Goal: Find specific page/section: Find specific page/section

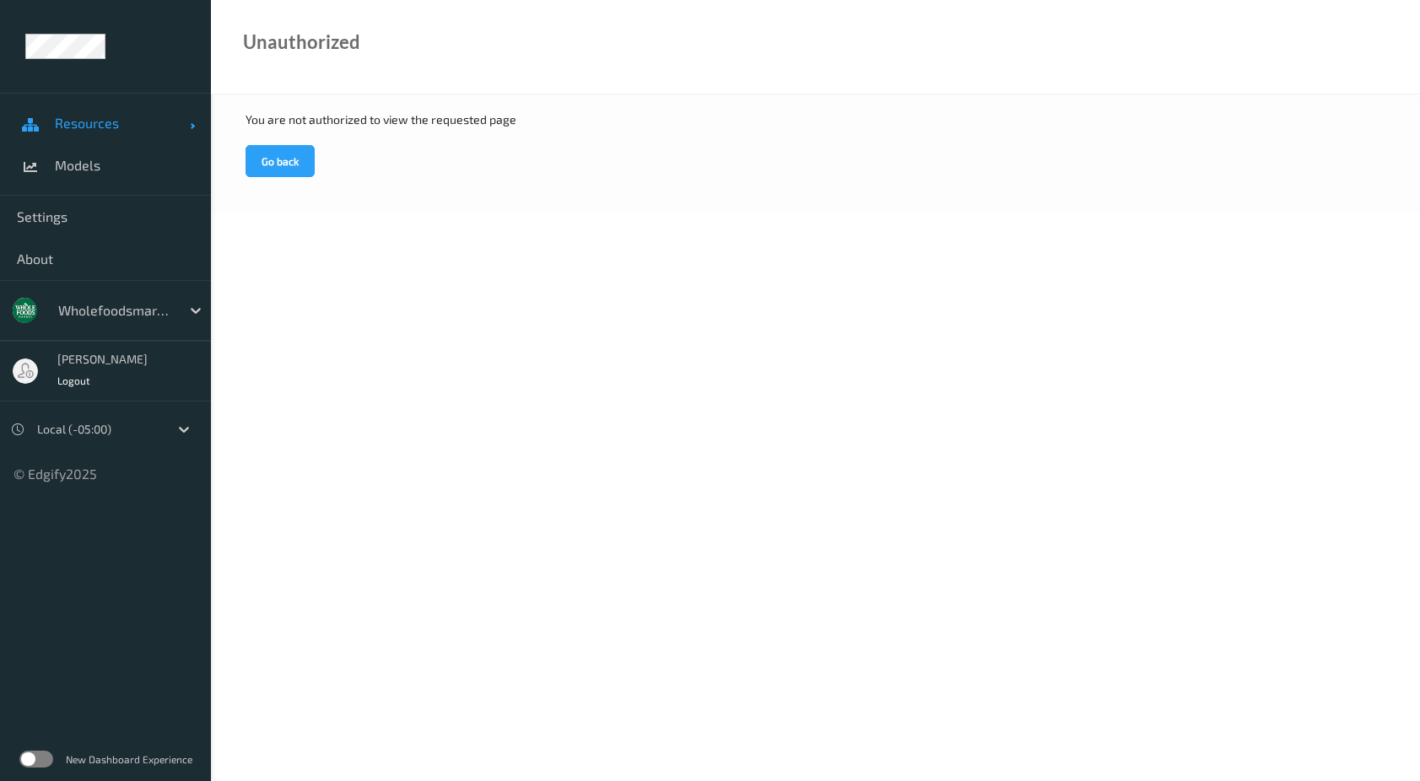
click at [75, 127] on span "Resources" at bounding box center [122, 123] width 135 height 17
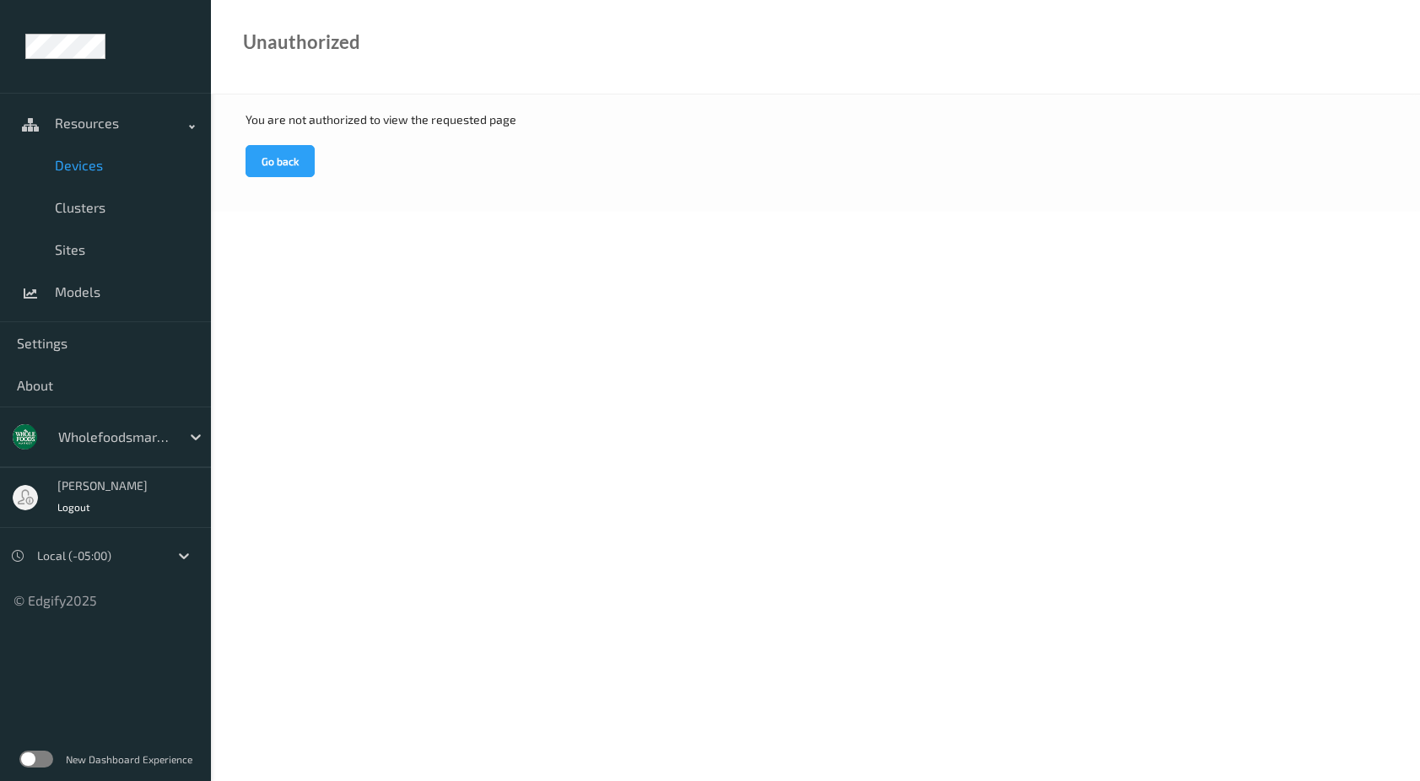
click at [102, 164] on span "Devices" at bounding box center [124, 165] width 139 height 17
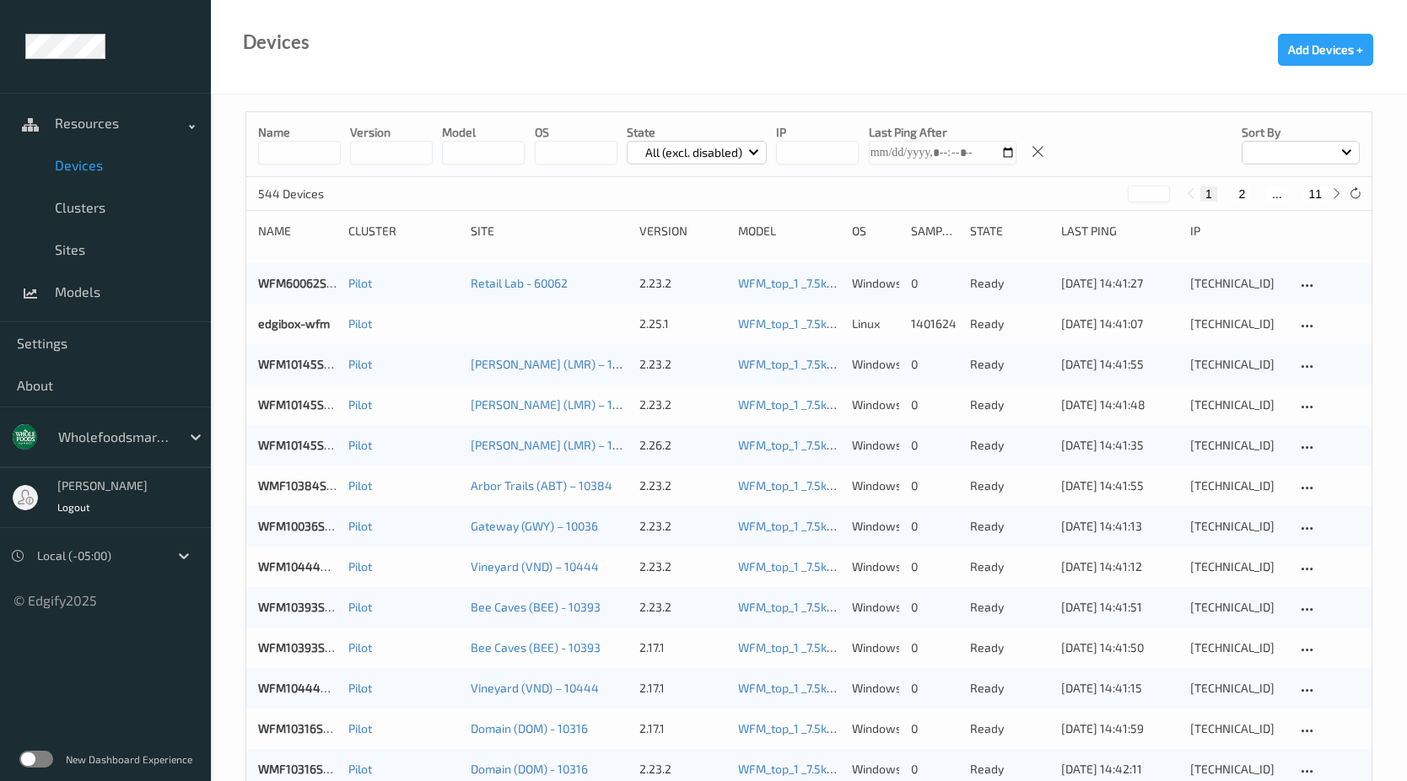
click at [314, 151] on input at bounding box center [299, 153] width 83 height 24
type input "*****"
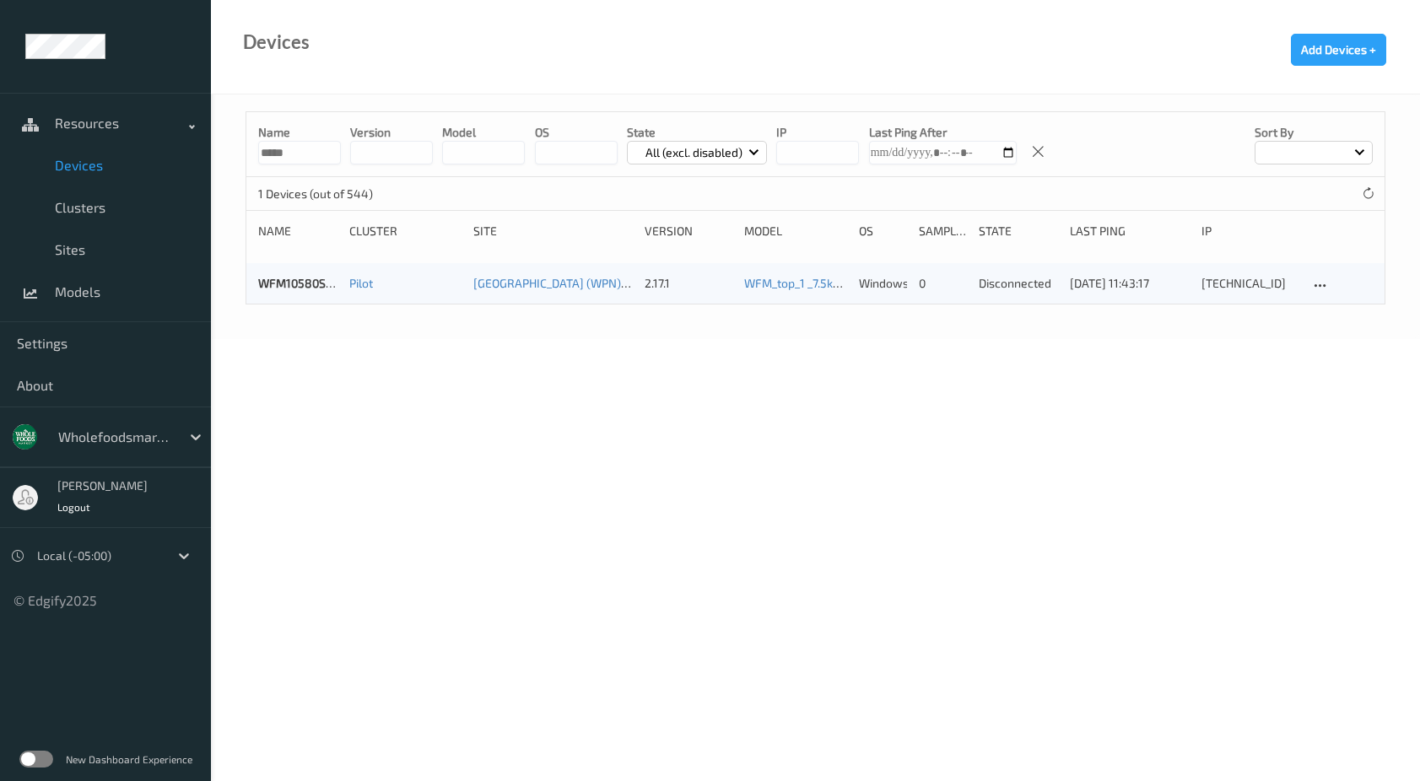
drag, startPoint x: 301, startPoint y: 156, endPoint x: 256, endPoint y: 157, distance: 45.6
click at [256, 157] on div "Name ***** version model OS State All (excl. disabled) IP Last Ping After Sort …" at bounding box center [815, 144] width 1138 height 65
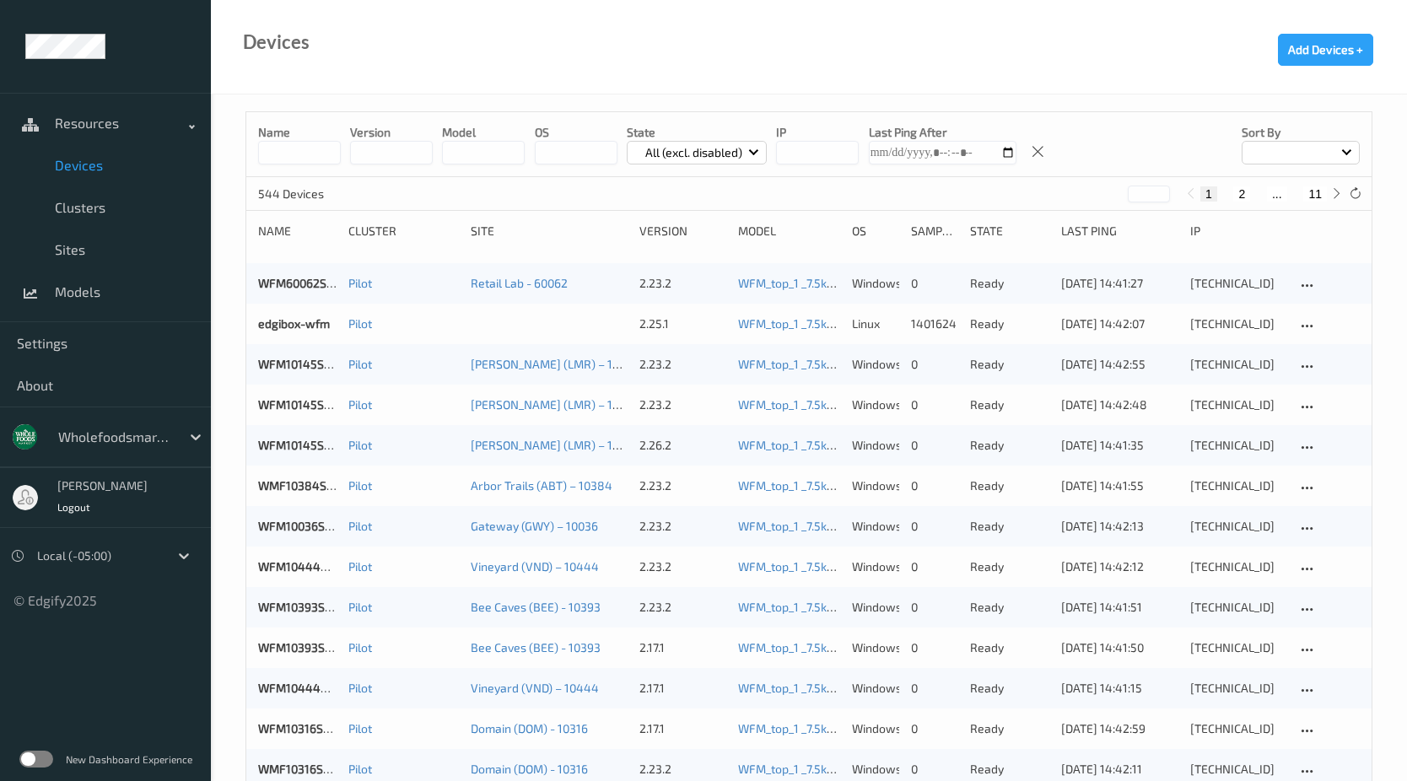
click at [826, 156] on input "string" at bounding box center [817, 153] width 83 height 24
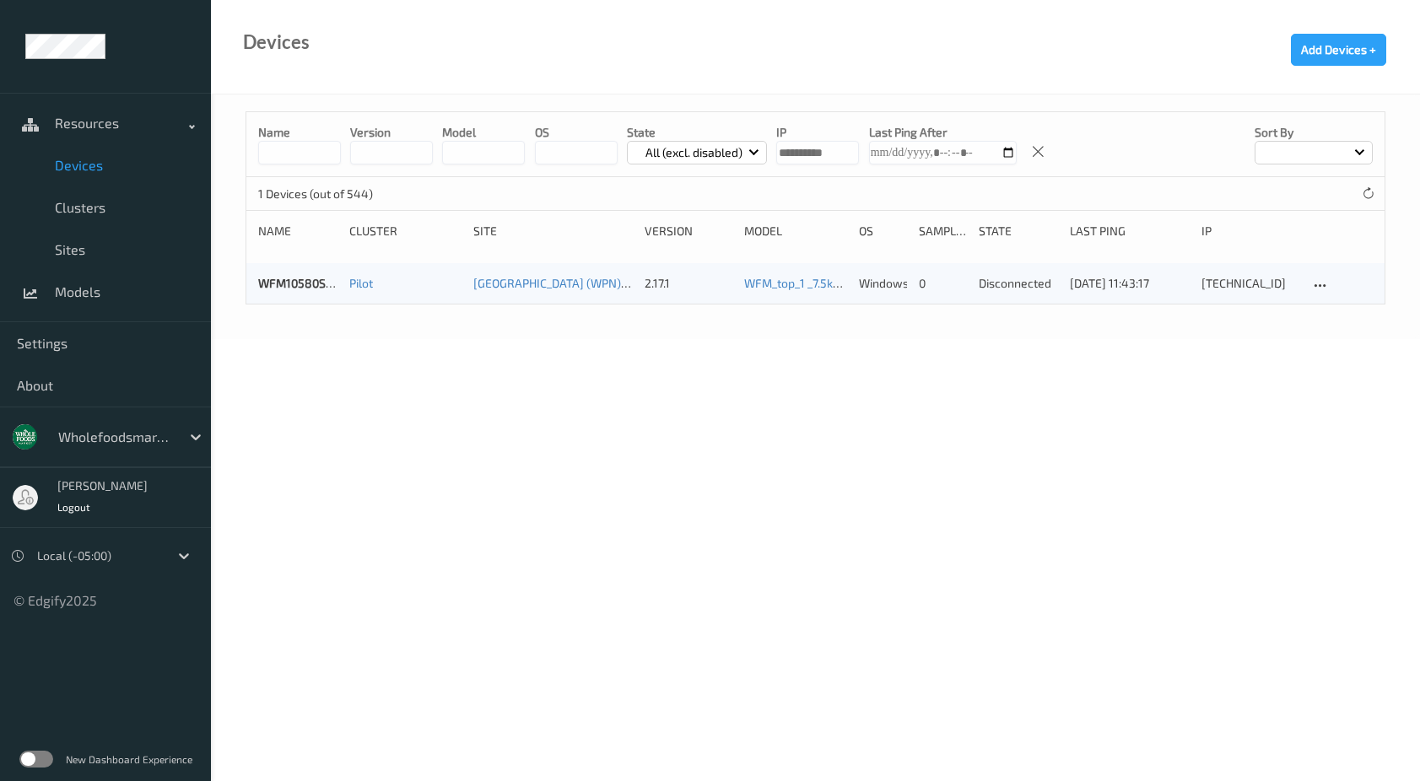
type input "**********"
drag, startPoint x: 849, startPoint y: 151, endPoint x: 768, endPoint y: 154, distance: 80.2
click at [768, 154] on div "Name version model OS State All (excl. disabled) IP Last Ping After Sort by" at bounding box center [815, 144] width 1138 height 65
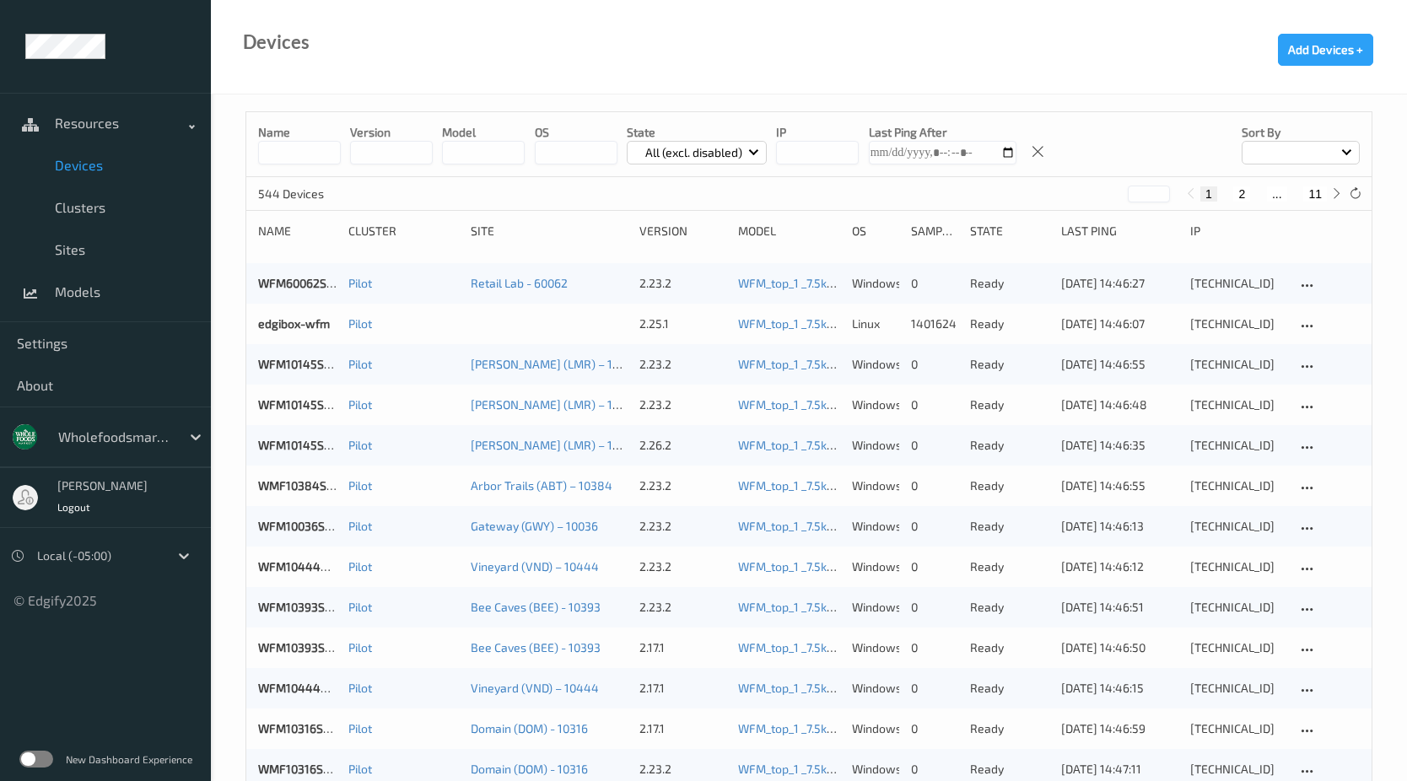
click at [316, 148] on input at bounding box center [299, 153] width 83 height 24
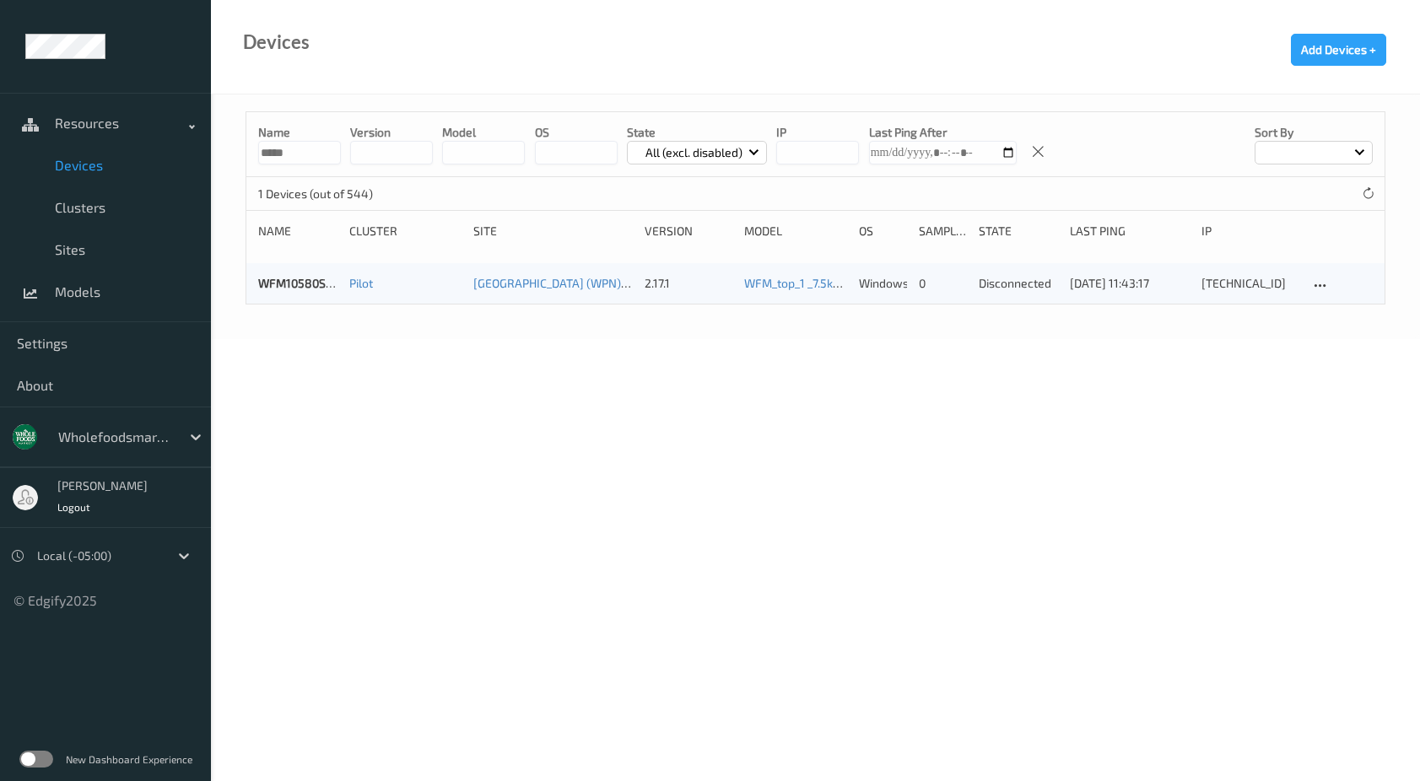
type input "*****"
click at [644, 417] on body "Resources Devices Clusters Sites Models Settings About wholefoodsmarket Sky [PE…" at bounding box center [710, 390] width 1420 height 781
click at [319, 276] on link "WFM10580SCL059" at bounding box center [308, 283] width 100 height 14
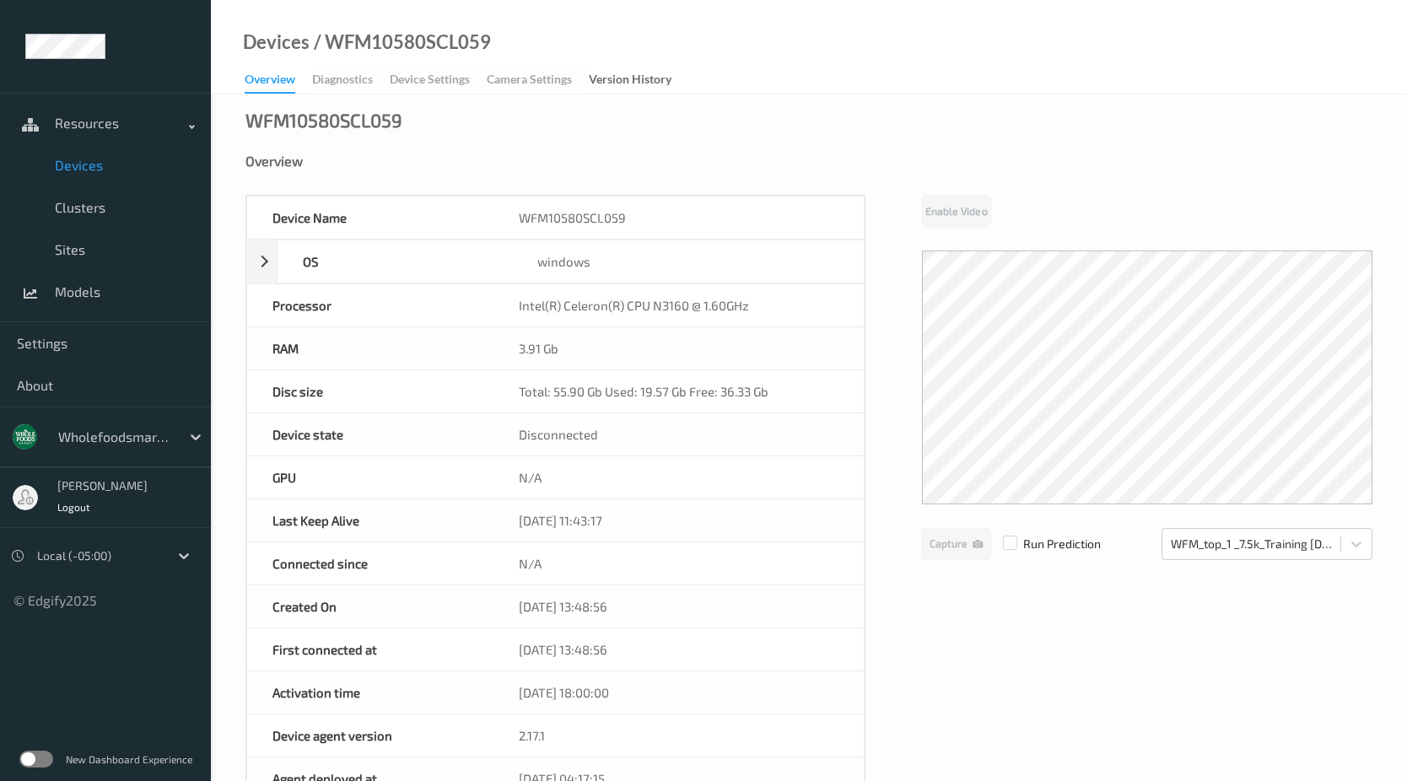
click at [746, 150] on div "WFM10580SCL059 Overview Device Name WFM10580SCL059 OS windows Platform Microsof…" at bounding box center [809, 745] width 1196 height 1302
click at [690, 137] on div "WFM10580SCL059 Overview Device Name WFM10580SCL059 OS windows Platform Microsof…" at bounding box center [809, 745] width 1196 height 1302
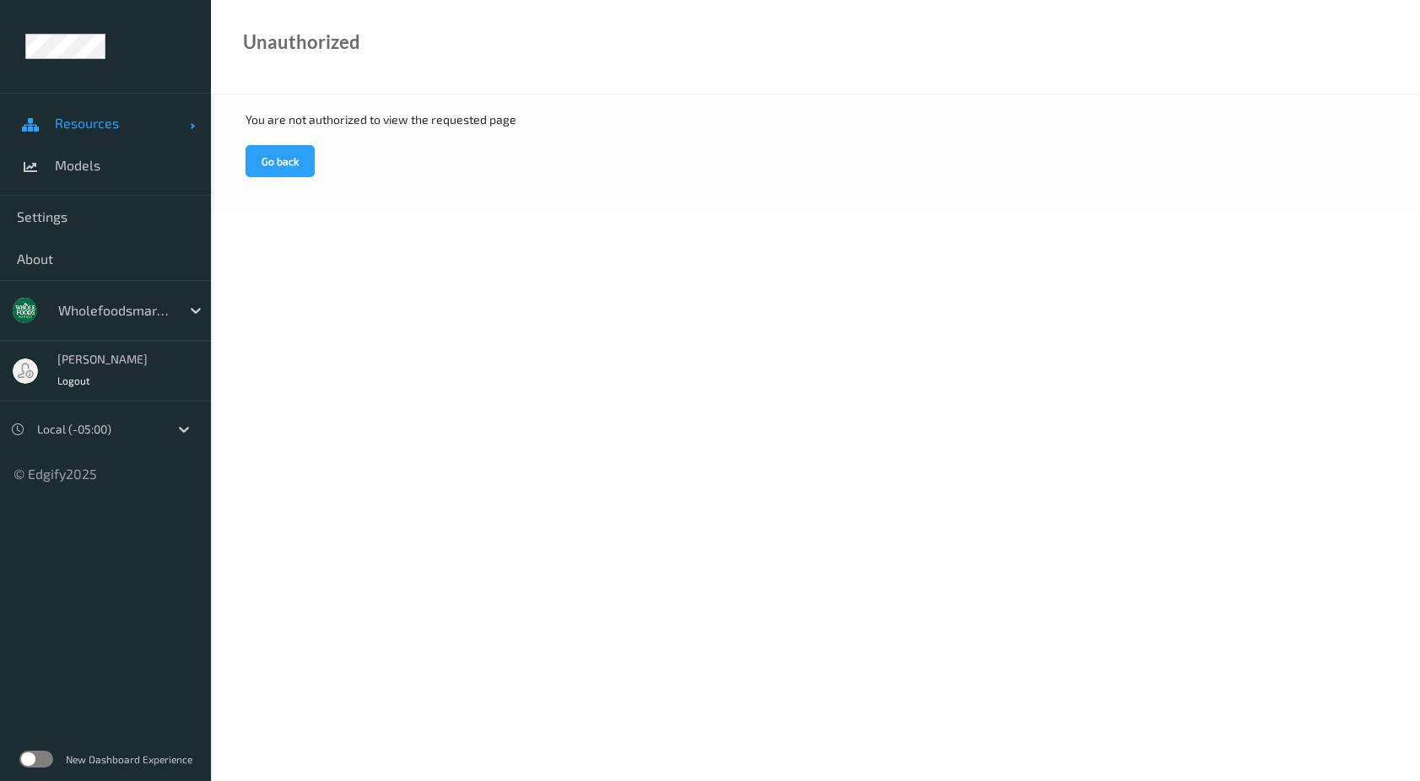
click at [123, 123] on span "Resources" at bounding box center [122, 123] width 135 height 17
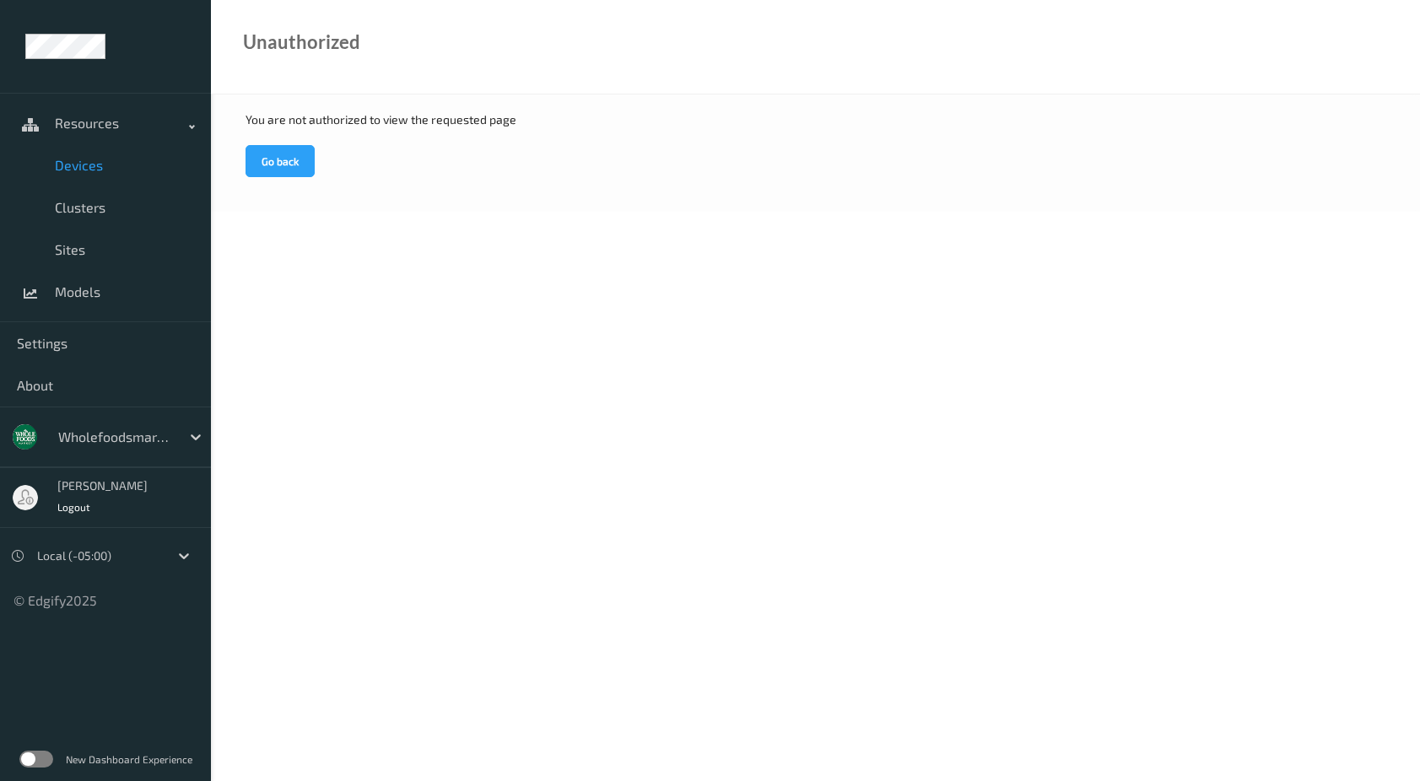
click at [100, 166] on span "Devices" at bounding box center [124, 165] width 139 height 17
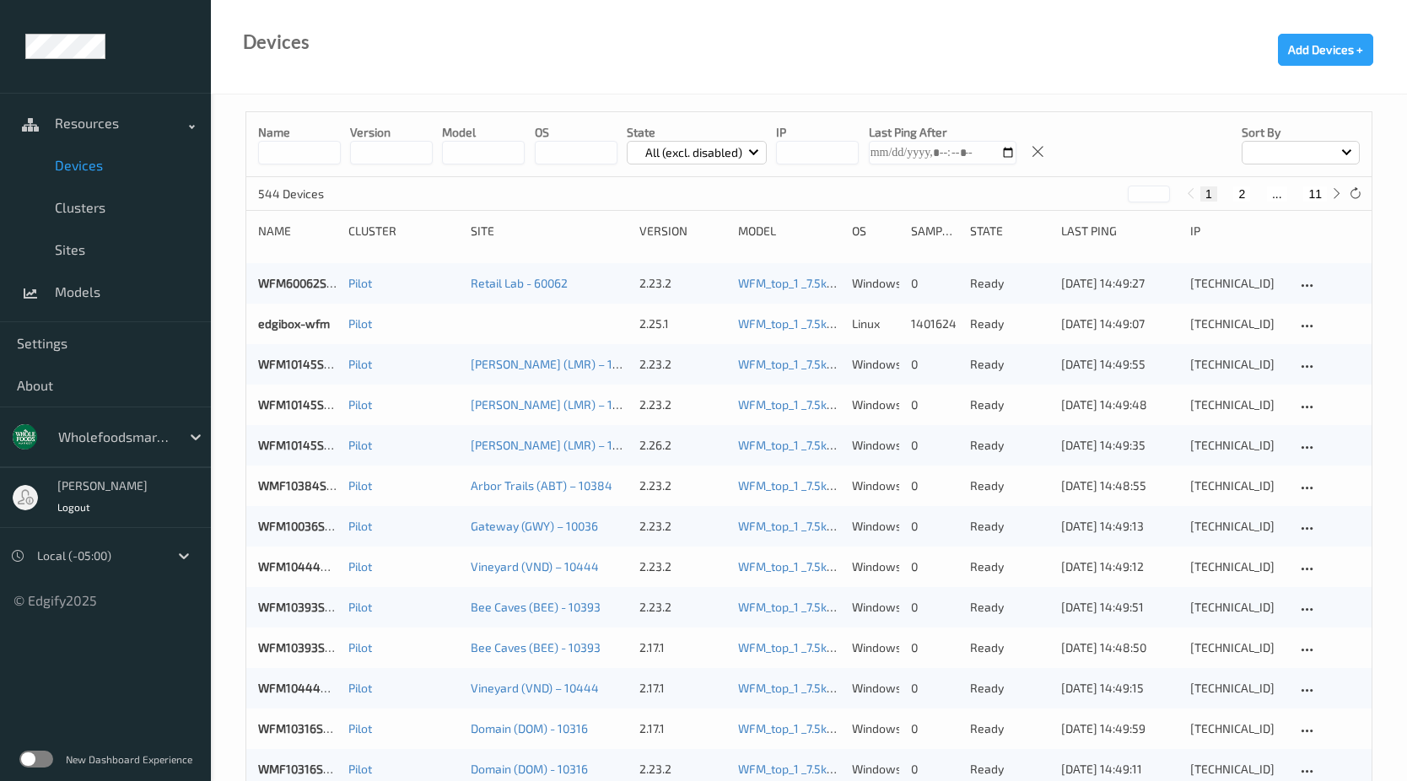
click at [307, 153] on input at bounding box center [299, 153] width 83 height 24
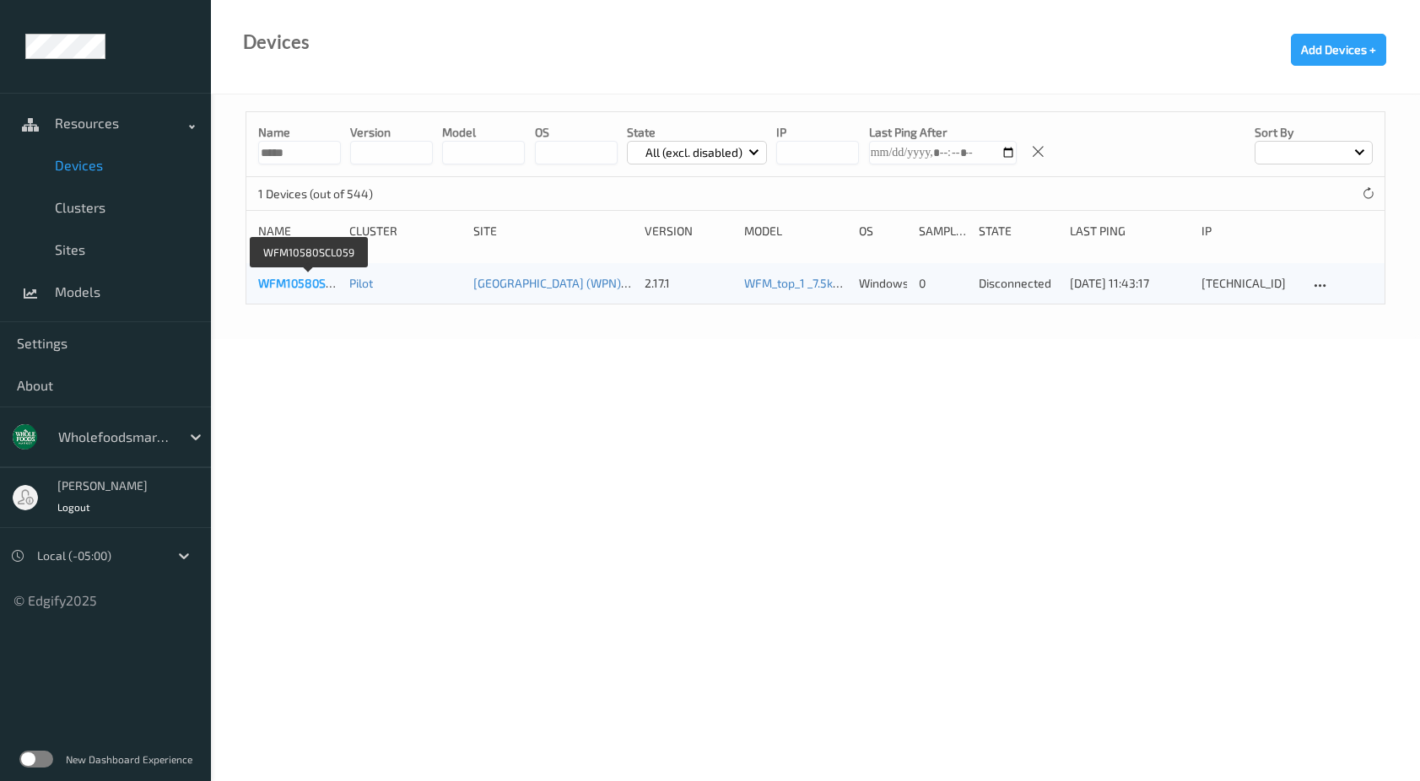
type input "*****"
click at [315, 282] on link "WFM10580SCL059" at bounding box center [308, 283] width 100 height 14
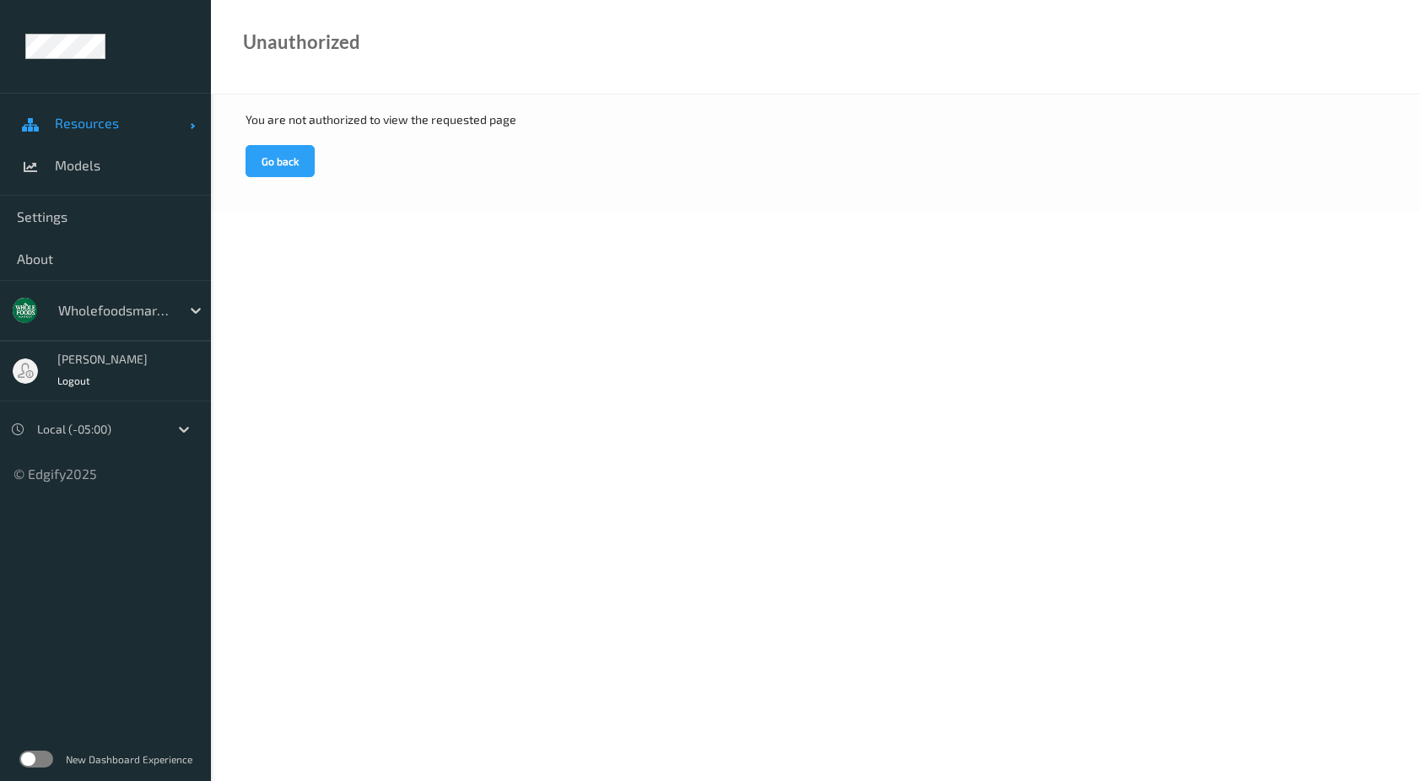
click at [97, 121] on span "Resources" at bounding box center [122, 123] width 135 height 17
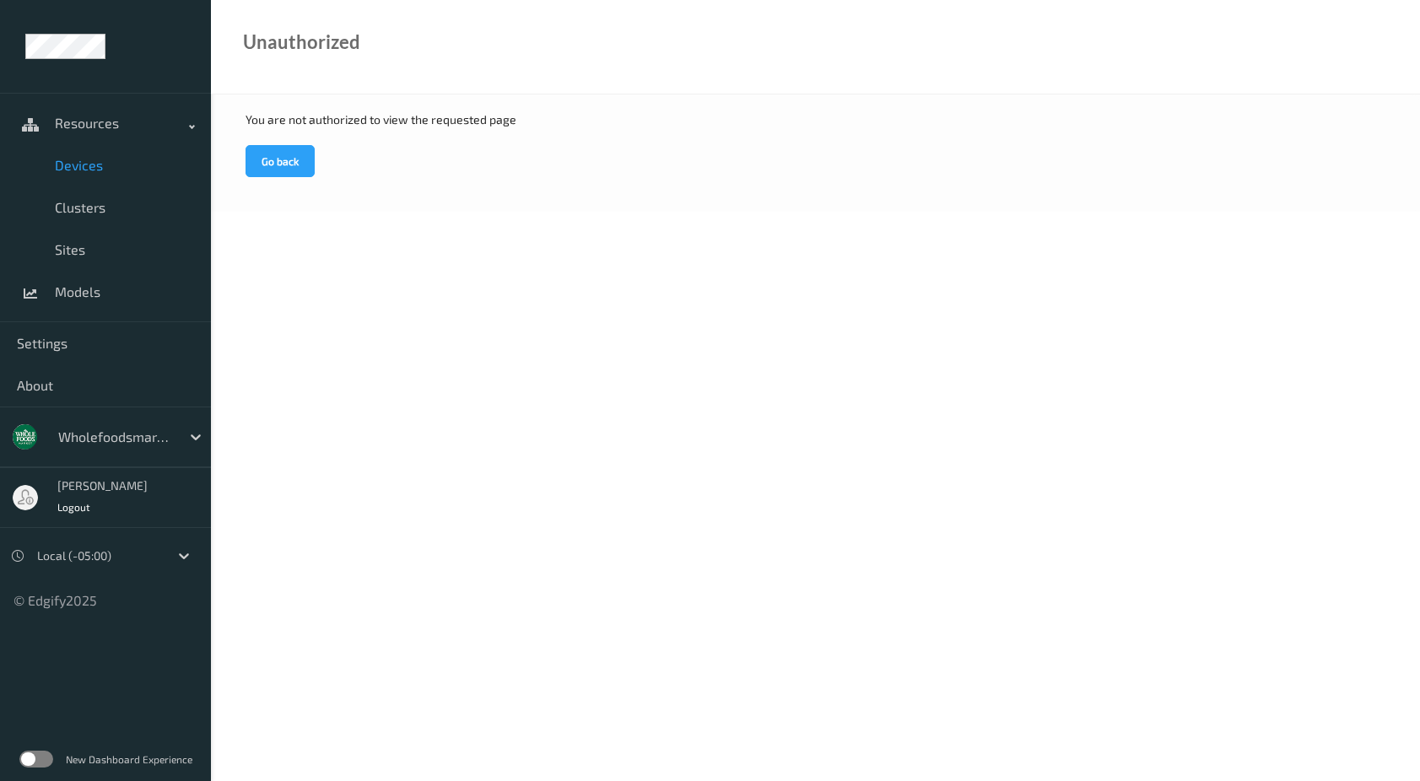
click at [89, 167] on span "Devices" at bounding box center [124, 165] width 139 height 17
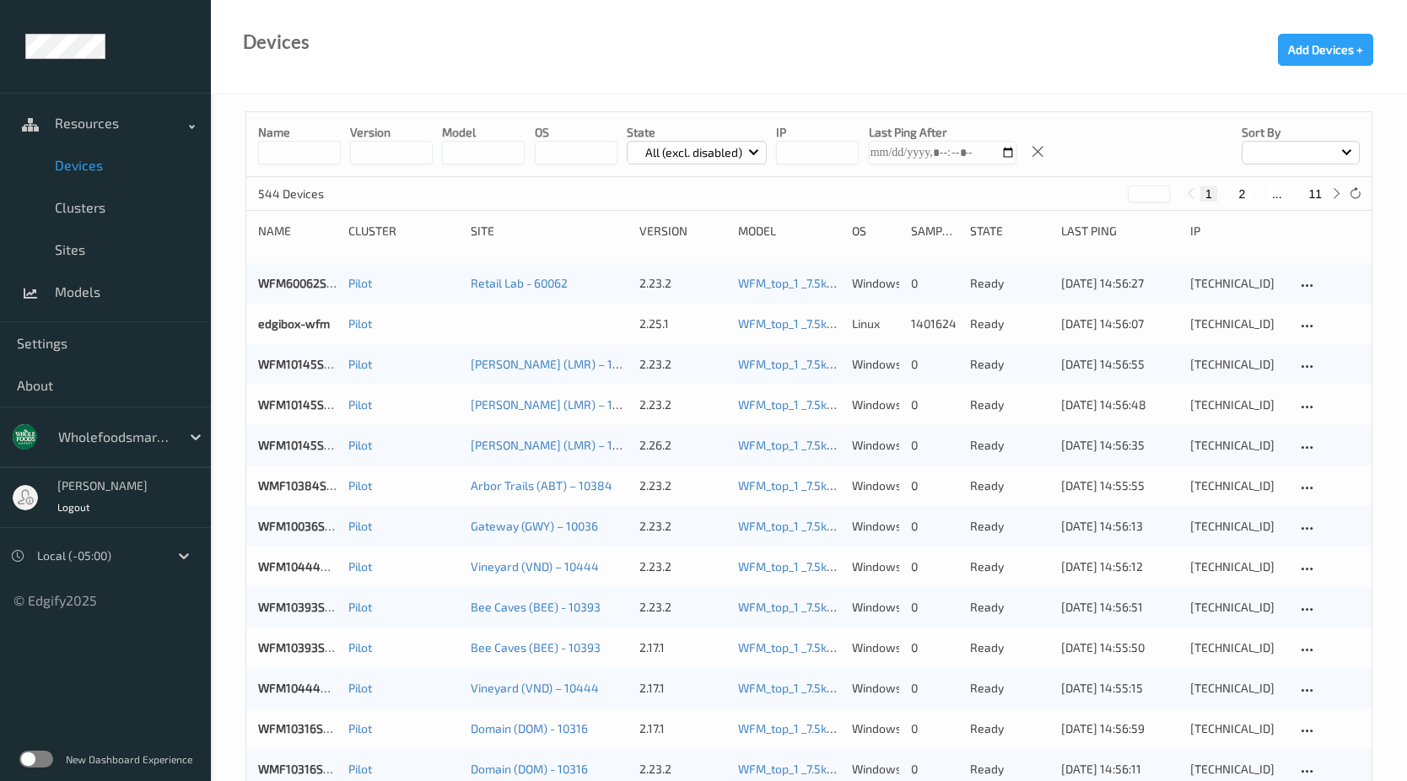
click at [824, 158] on input "string" at bounding box center [817, 153] width 83 height 24
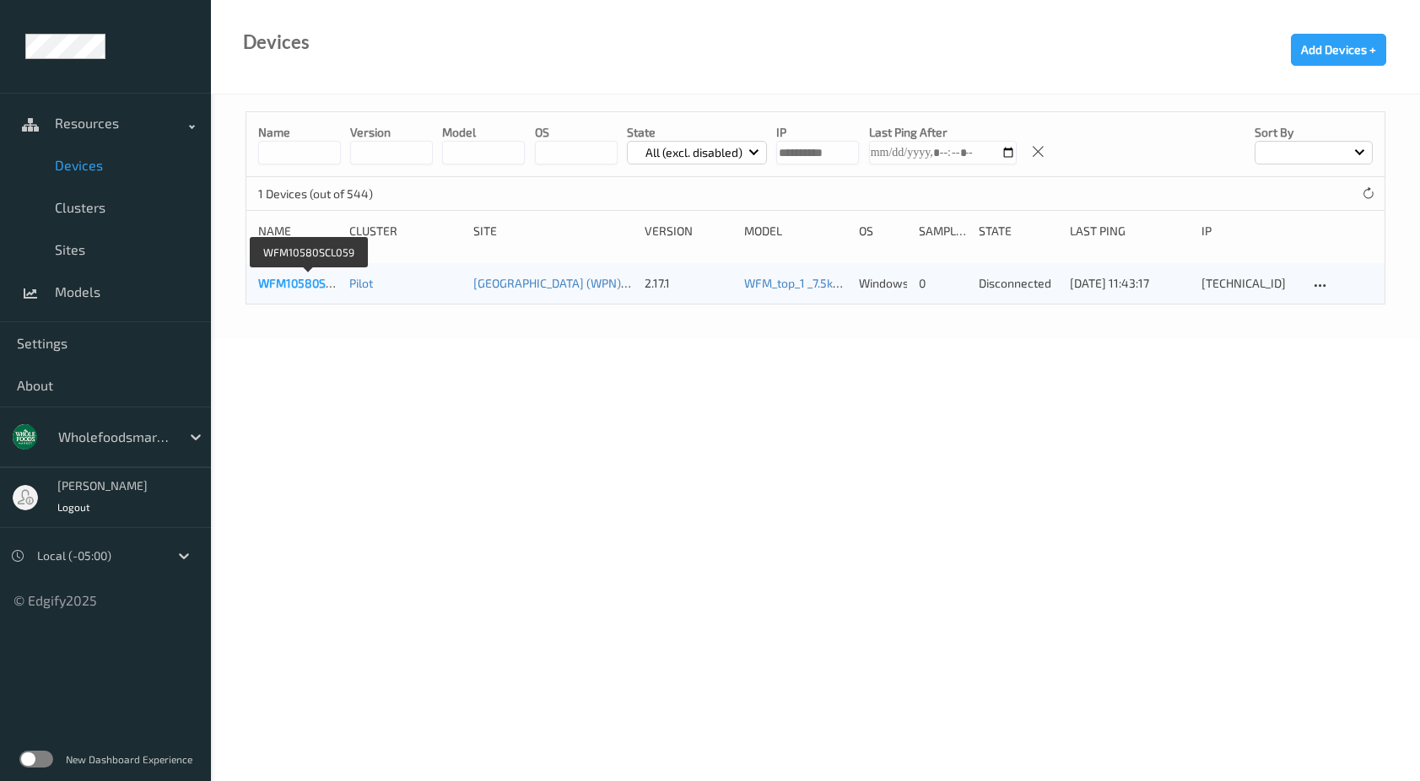
type input "**********"
click at [279, 277] on link "WFM10580SCL059" at bounding box center [308, 283] width 100 height 14
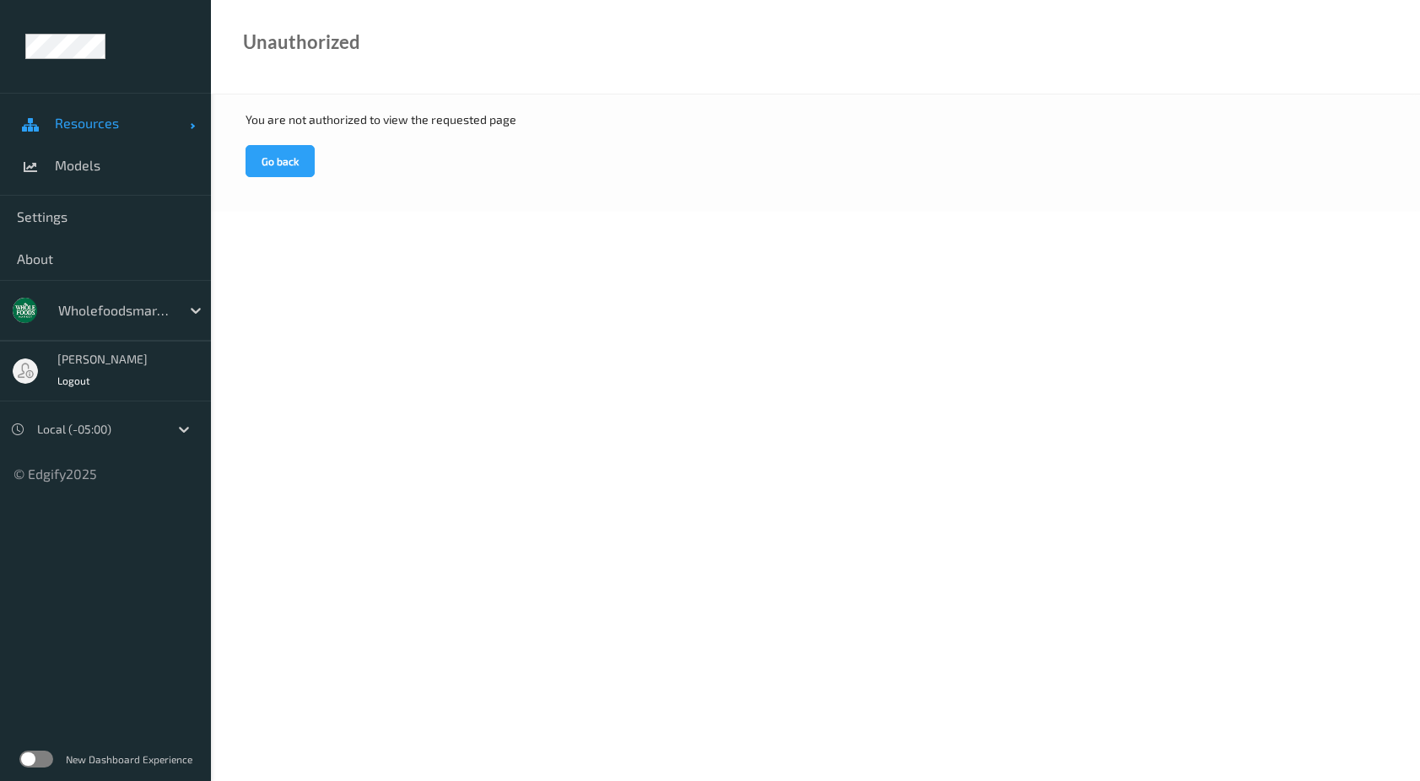
drag, startPoint x: 102, startPoint y: 130, endPoint x: 110, endPoint y: 134, distance: 9.4
click at [102, 130] on span "Resources" at bounding box center [122, 123] width 135 height 17
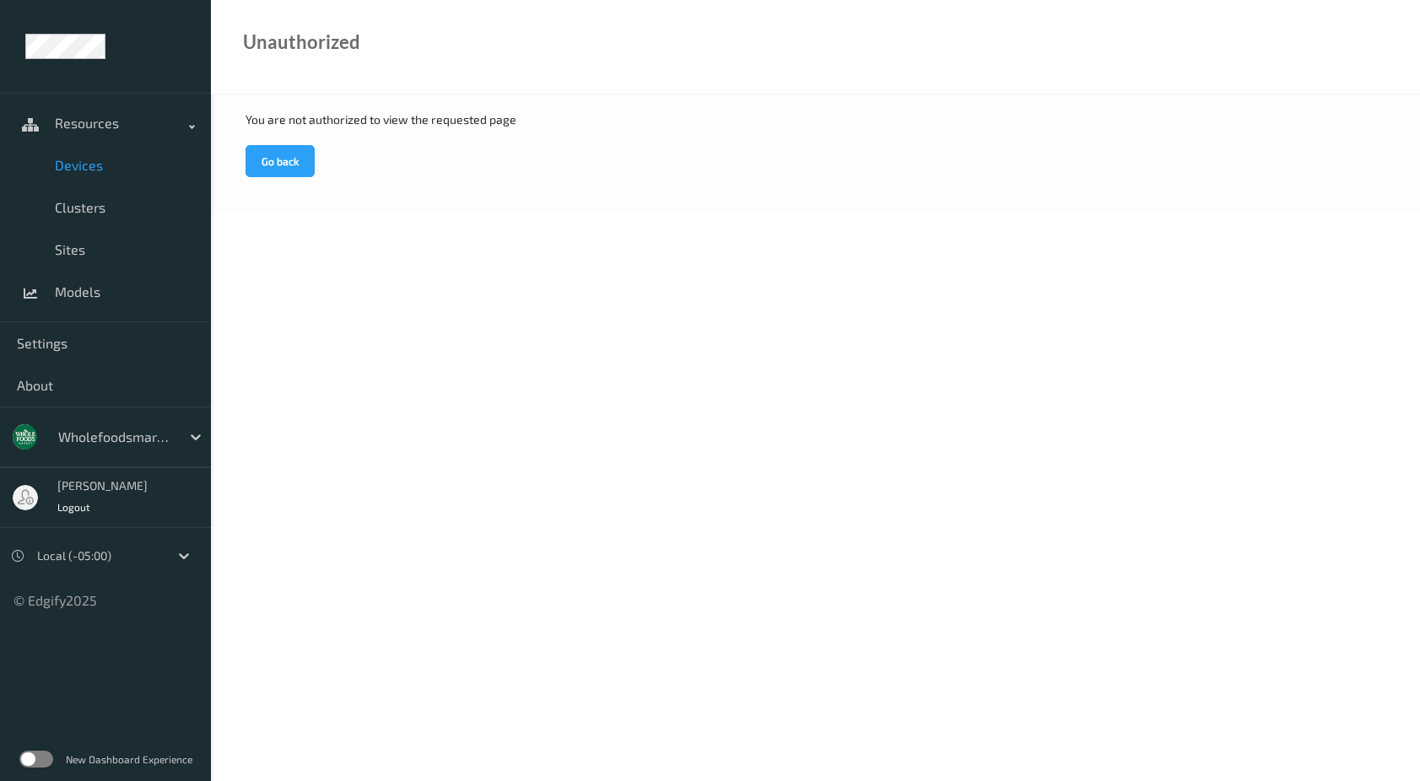
click at [114, 170] on span "Devices" at bounding box center [124, 165] width 139 height 17
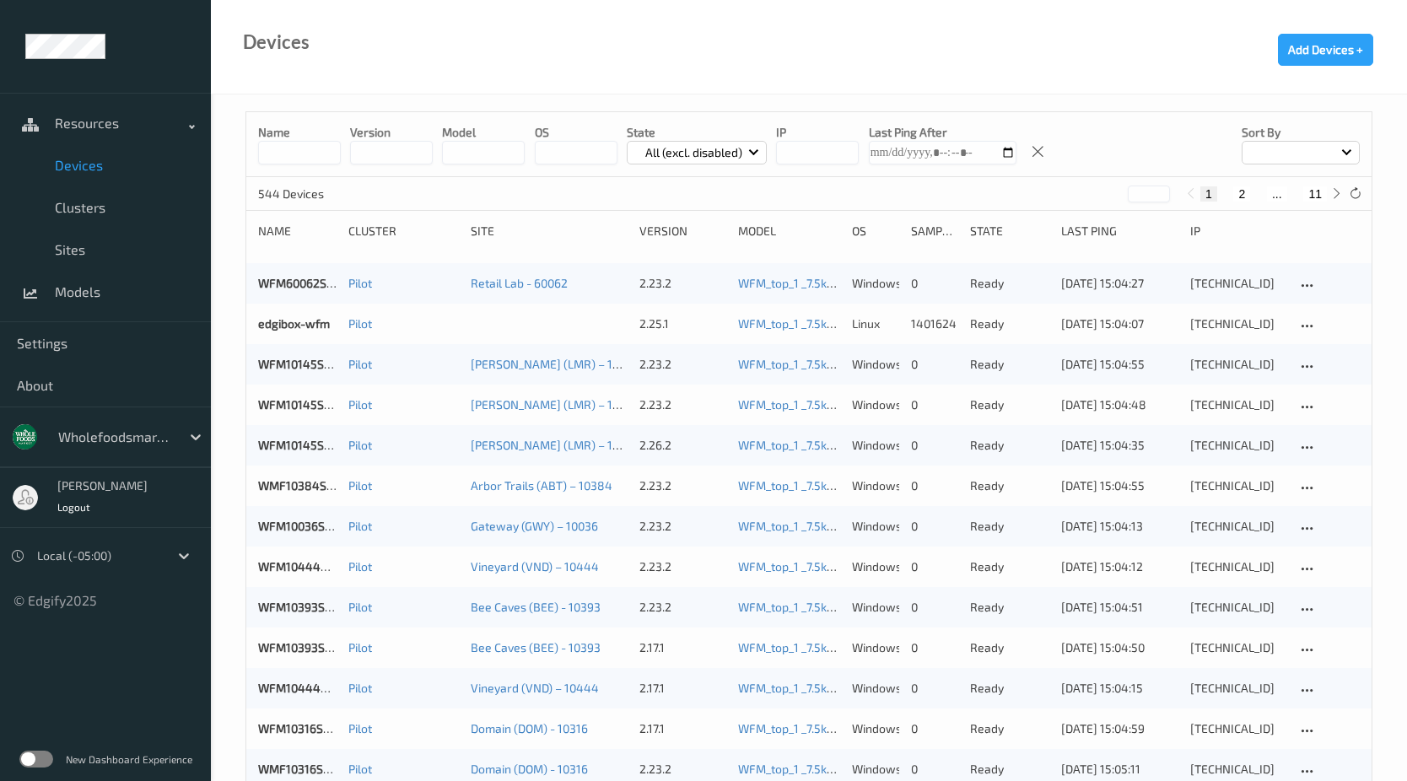
click at [302, 148] on input at bounding box center [299, 153] width 83 height 24
click at [301, 157] on input at bounding box center [299, 153] width 83 height 24
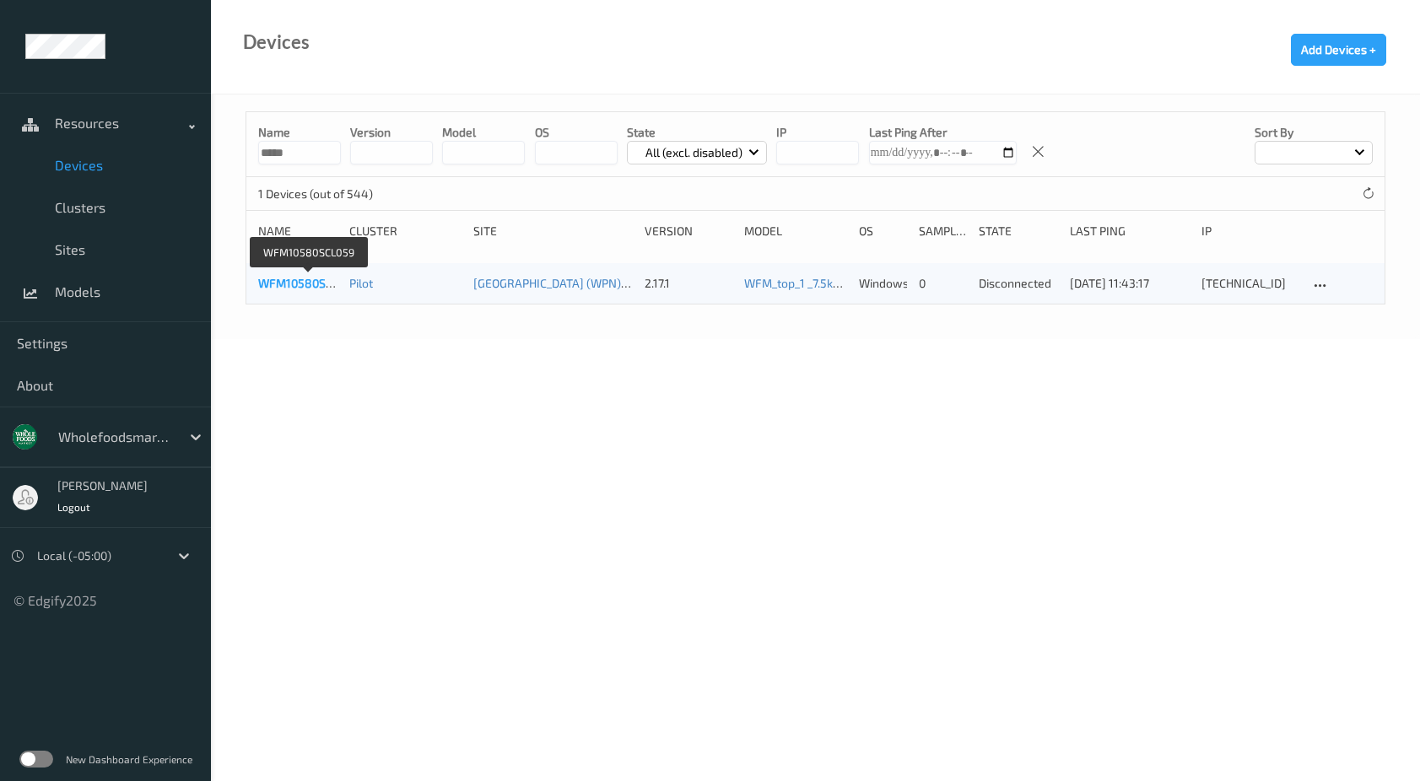
type input "*****"
click at [334, 283] on link "WFM10580SCL059" at bounding box center [308, 283] width 100 height 14
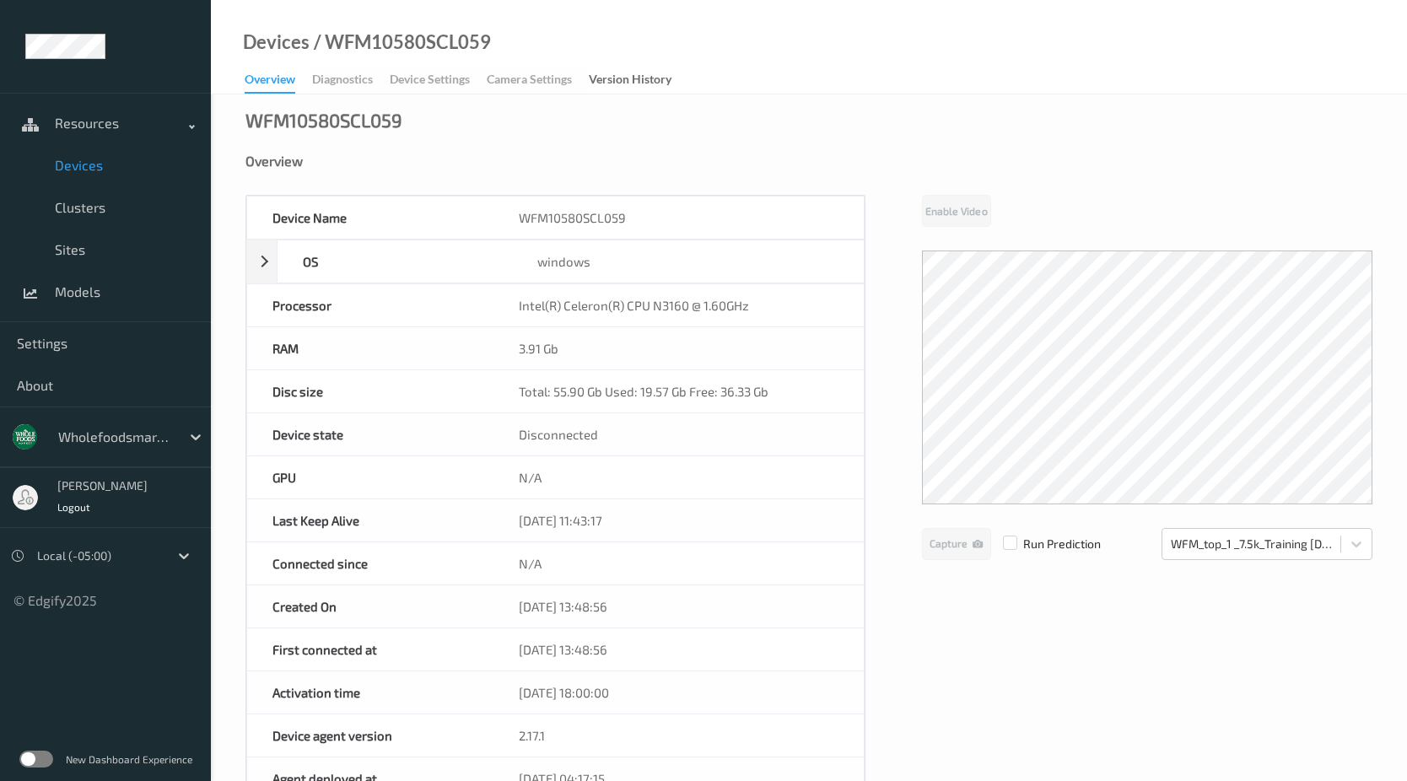
click at [959, 158] on div "Overview" at bounding box center [808, 161] width 1127 height 17
click at [609, 155] on div "Overview" at bounding box center [808, 161] width 1127 height 17
click at [556, 141] on div "WFM10580SCL059 Overview Device Name WFM10580SCL059 OS windows Platform Microsof…" at bounding box center [809, 745] width 1196 height 1302
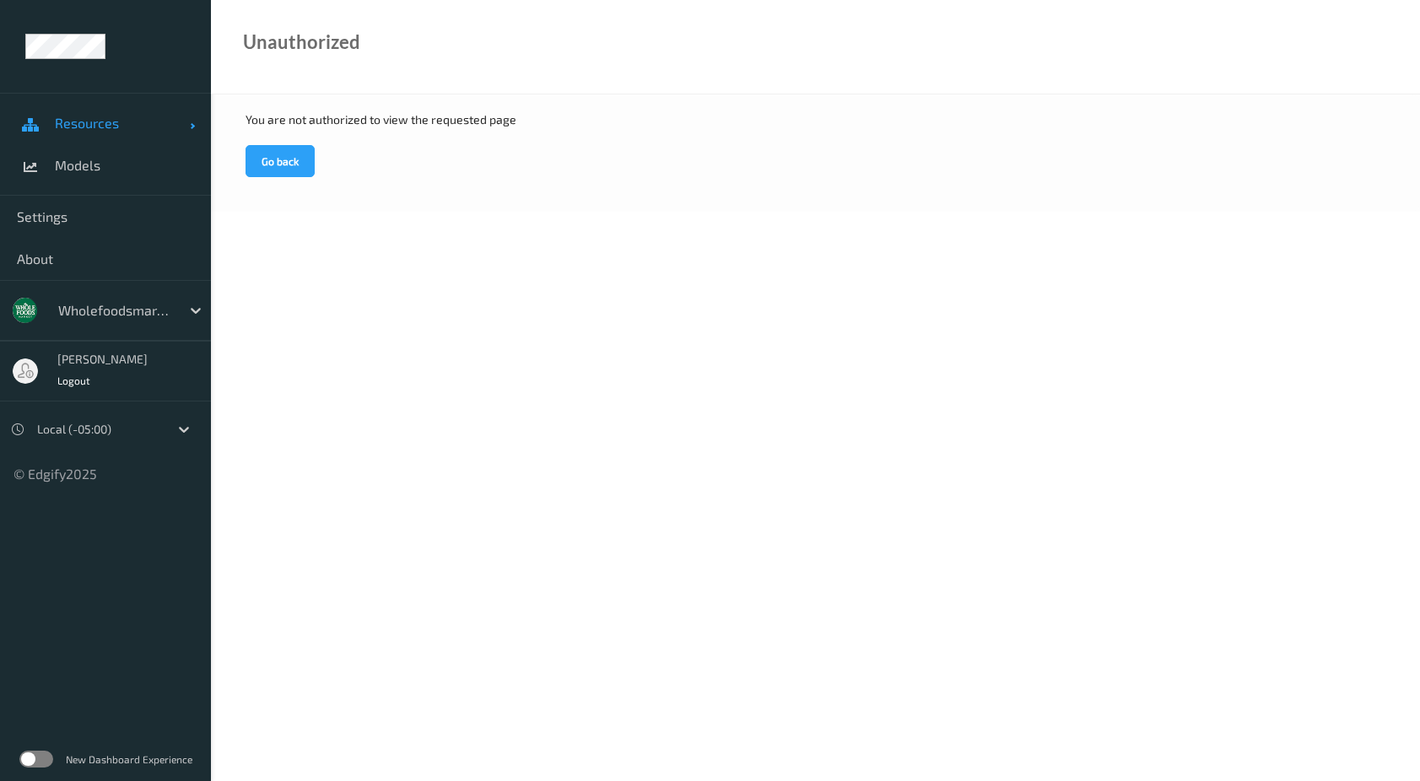
click at [80, 124] on span "Resources" at bounding box center [122, 123] width 135 height 17
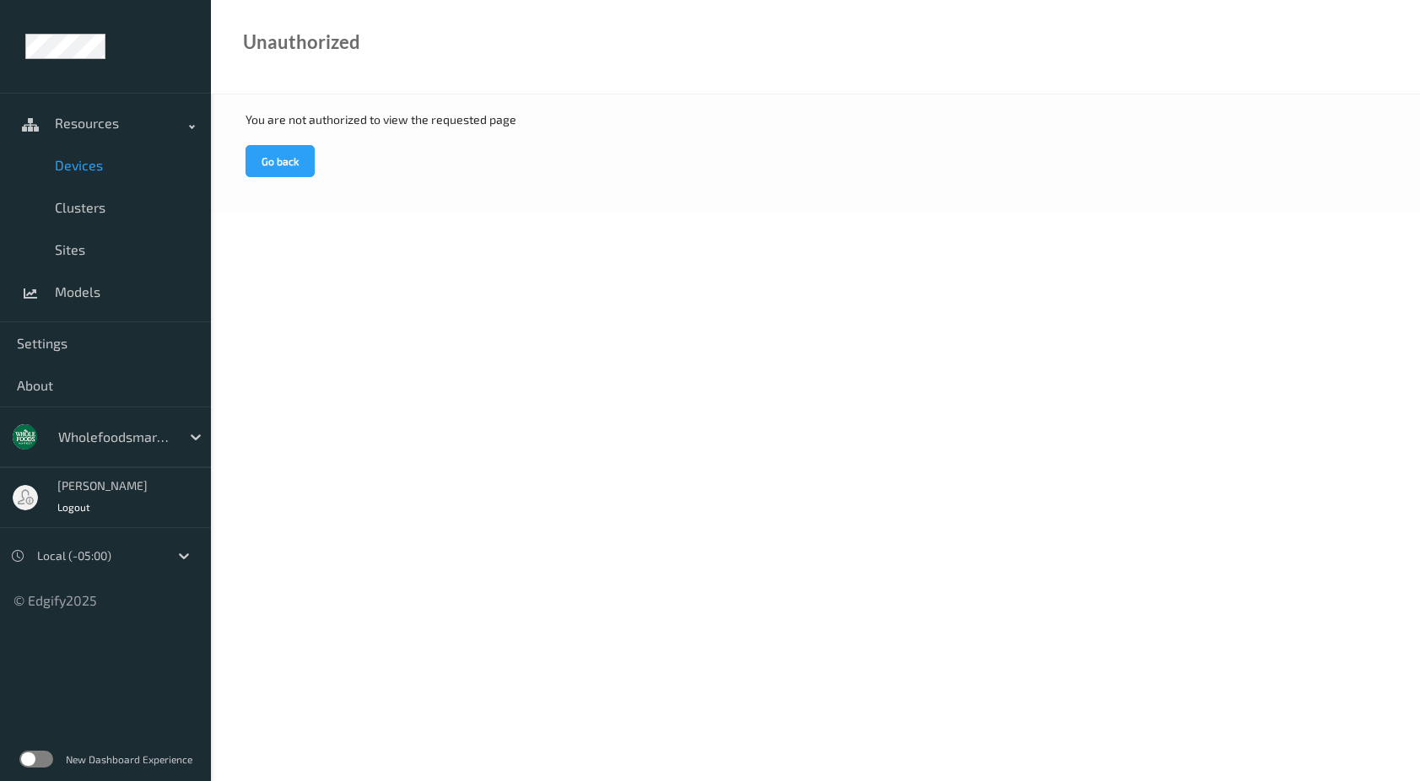
click at [94, 156] on link "Devices" at bounding box center [105, 165] width 211 height 42
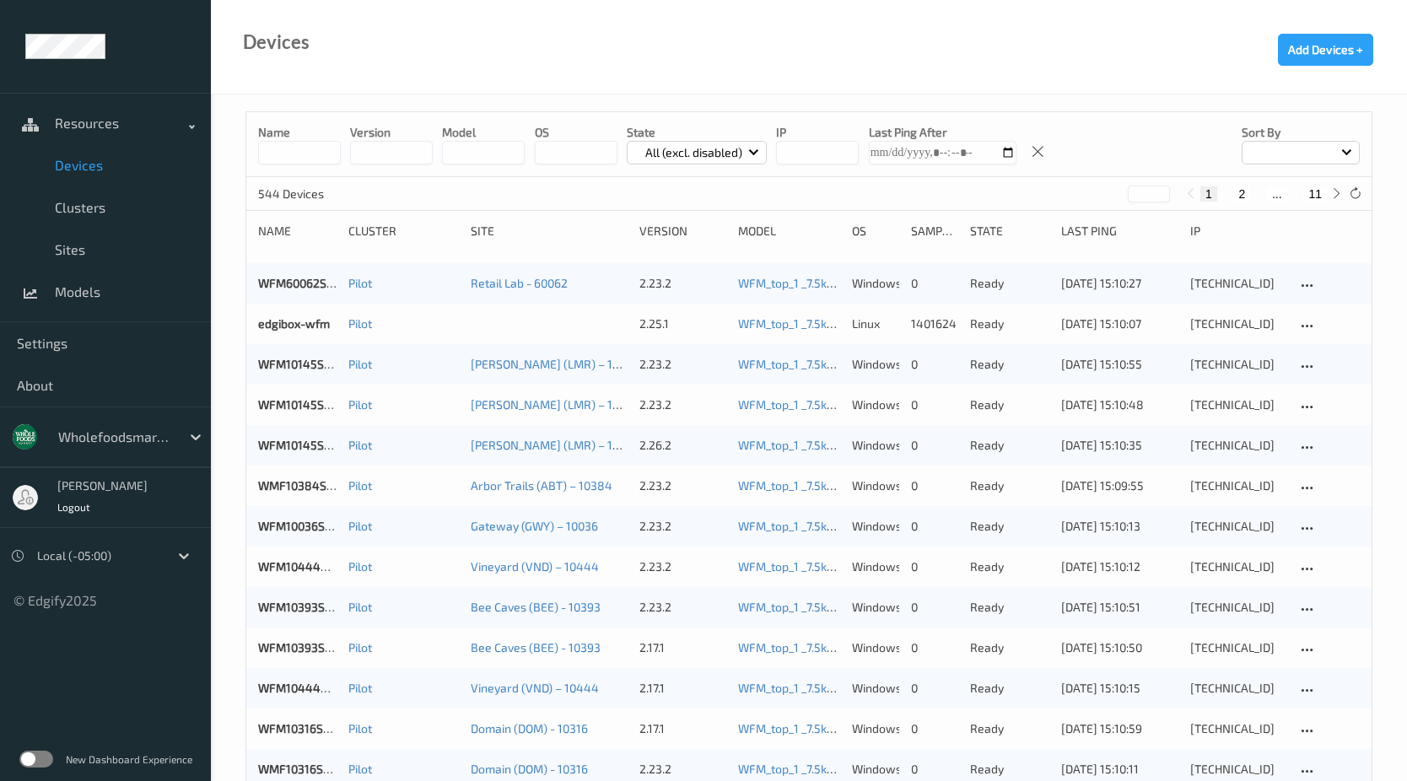
click at [305, 157] on input at bounding box center [299, 153] width 83 height 24
type input "*****"
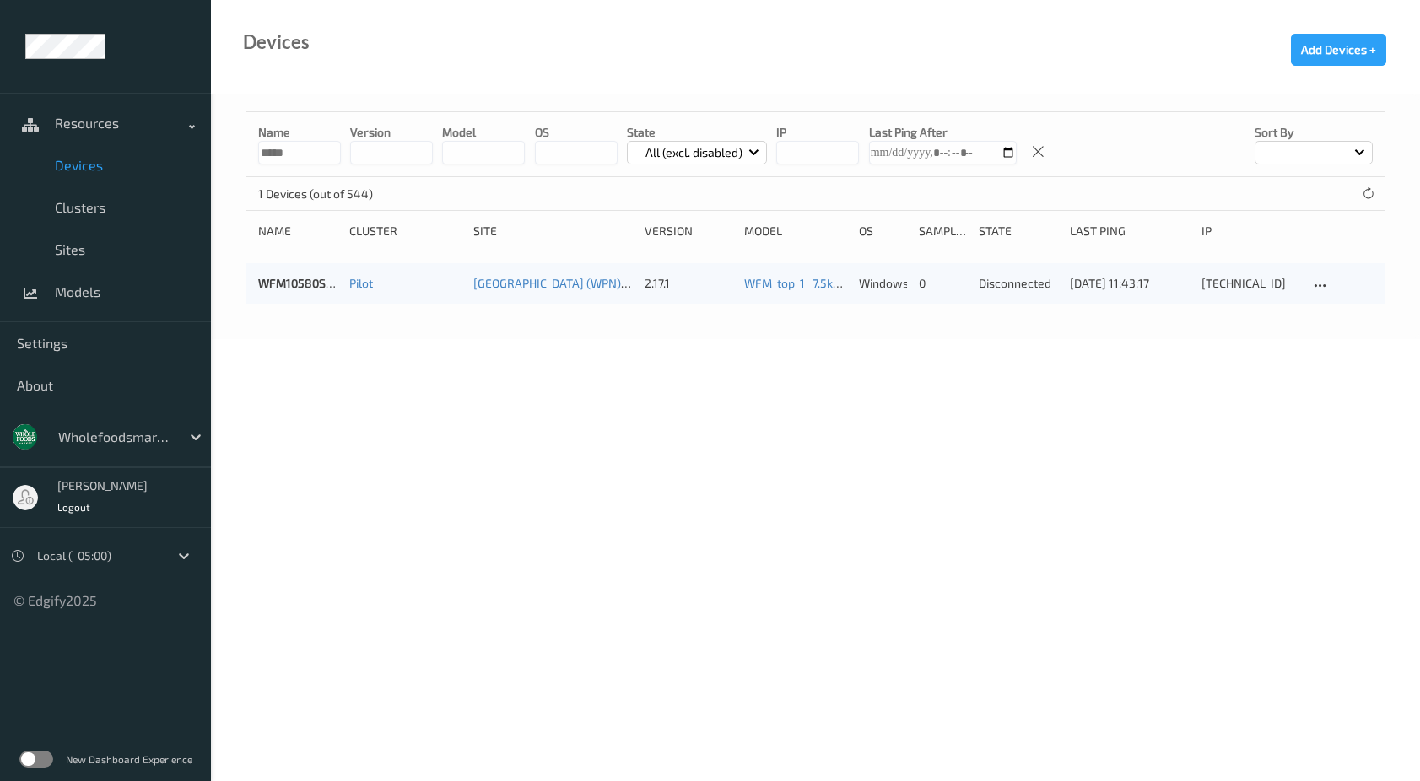
click at [451, 509] on body "Resources Devices Clusters Sites Models Settings About wholefoodsmarket Sky [PE…" at bounding box center [710, 390] width 1420 height 781
click at [306, 282] on link "WFM10580SCL059" at bounding box center [308, 283] width 100 height 14
